Goal: Task Accomplishment & Management: Manage account settings

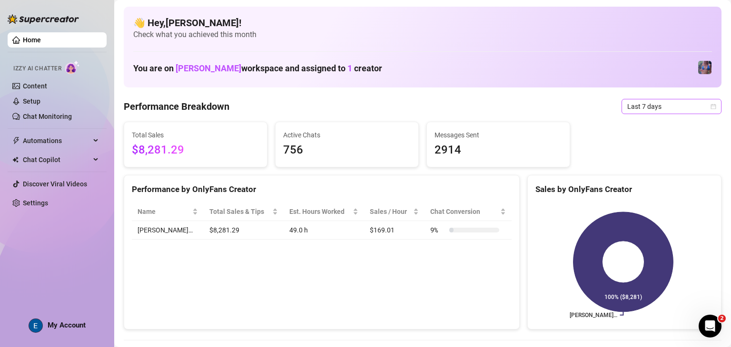
click at [658, 109] on span "Last 7 days" at bounding box center [671, 106] width 88 height 14
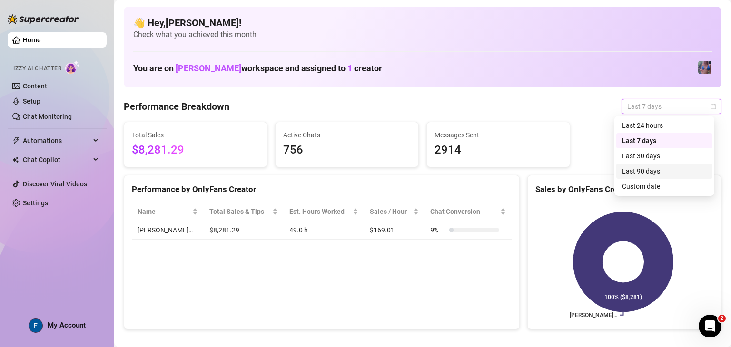
click at [656, 176] on div "Last 90 days" at bounding box center [664, 171] width 85 height 10
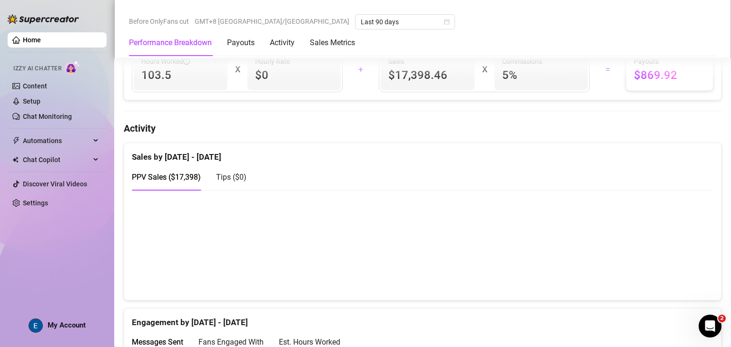
scroll to position [71, 0]
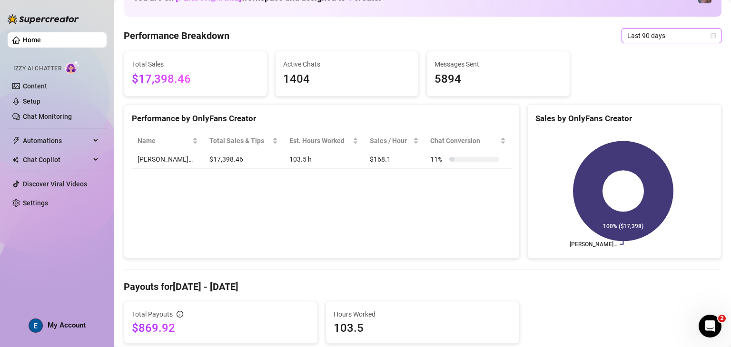
click at [67, 326] on span "My Account" at bounding box center [67, 325] width 38 height 9
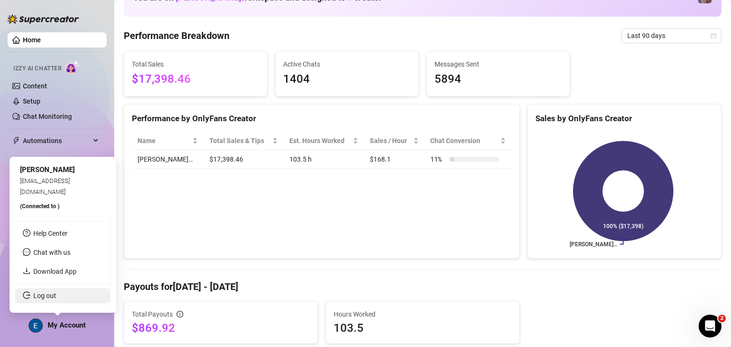
click at [56, 298] on link "Log out" at bounding box center [44, 296] width 23 height 8
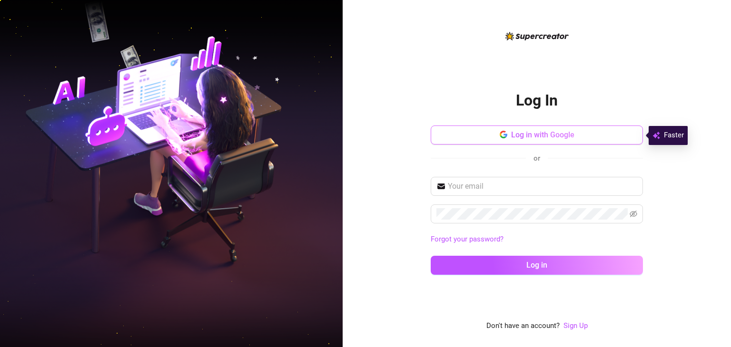
click at [511, 136] on span "Log in with Google" at bounding box center [542, 134] width 63 height 9
